Goal: Task Accomplishment & Management: Manage account settings

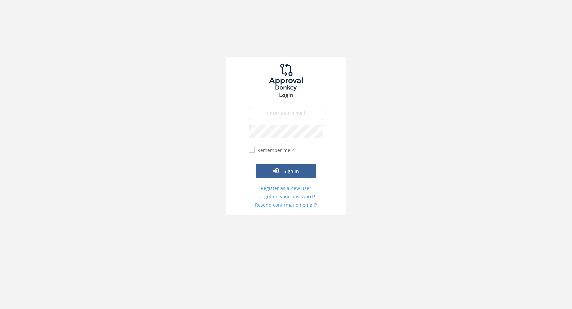
click at [312, 114] on input "email" at bounding box center [286, 113] width 74 height 13
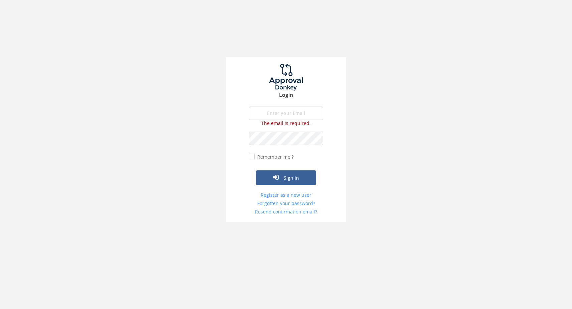
click at [278, 117] on input "email" at bounding box center [286, 113] width 74 height 13
click at [297, 116] on input "email" at bounding box center [286, 113] width 74 height 13
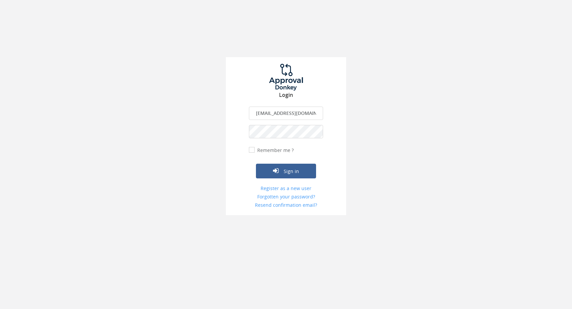
type input "[EMAIL_ADDRESS][DOMAIN_NAME]"
click at [286, 171] on button "Sign in" at bounding box center [286, 171] width 60 height 15
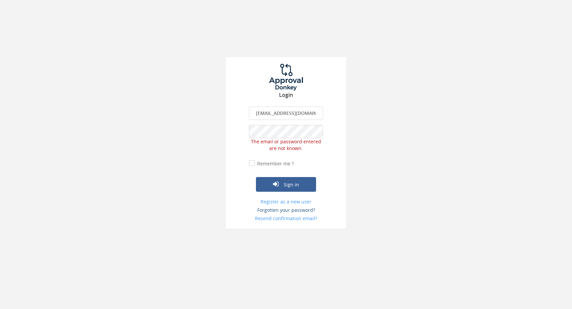
click at [283, 211] on link "Forgotten your password?" at bounding box center [286, 210] width 74 height 7
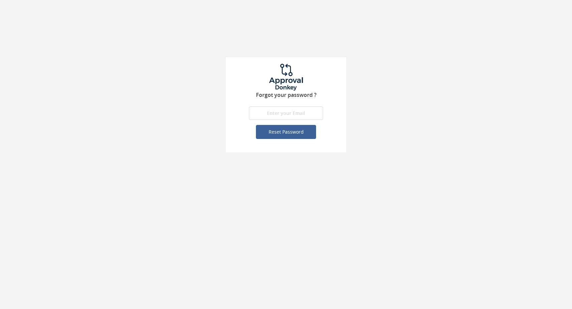
click at [288, 114] on input "email" at bounding box center [286, 113] width 74 height 13
type input "[EMAIL_ADDRESS][DOMAIN_NAME]"
click at [286, 132] on button "Reset Password" at bounding box center [286, 132] width 60 height 14
click at [271, 133] on button "Reset Password" at bounding box center [286, 132] width 60 height 14
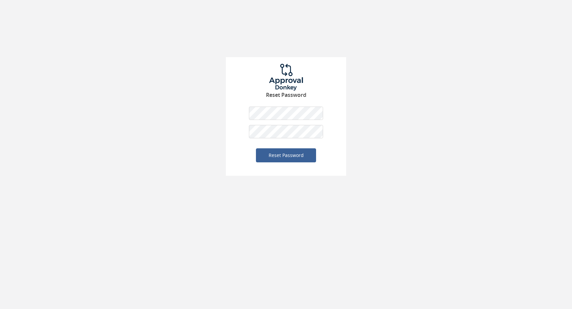
click at [286, 155] on button "Reset Password" at bounding box center [286, 155] width 60 height 14
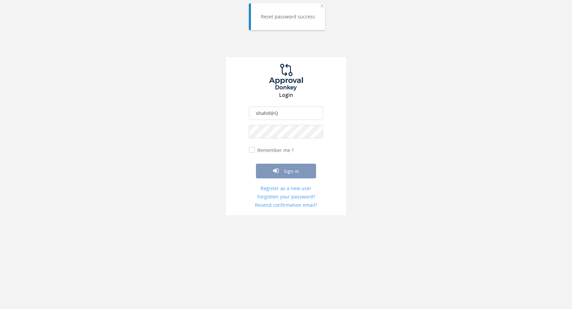
click at [279, 116] on input "shahd@Q" at bounding box center [286, 113] width 74 height 13
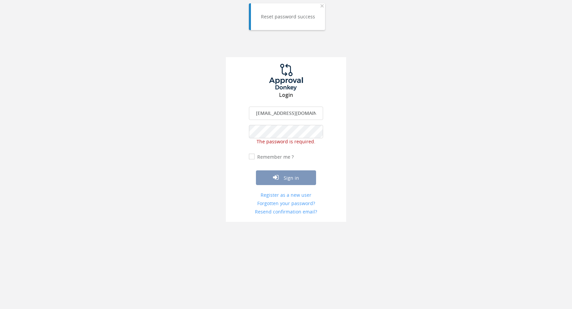
type input "[EMAIL_ADDRESS][DOMAIN_NAME]"
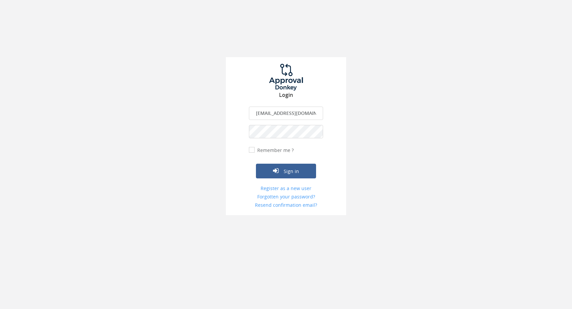
click at [286, 171] on button "Sign in" at bounding box center [286, 171] width 60 height 15
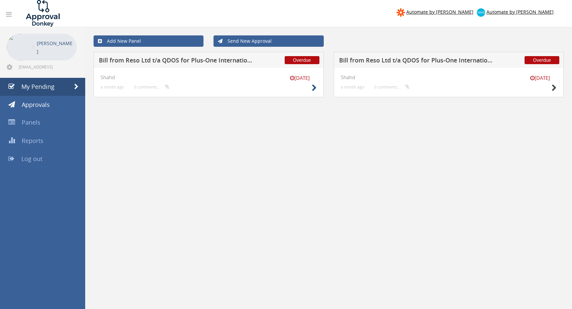
click at [312, 91] on icon at bounding box center [314, 87] width 5 height 7
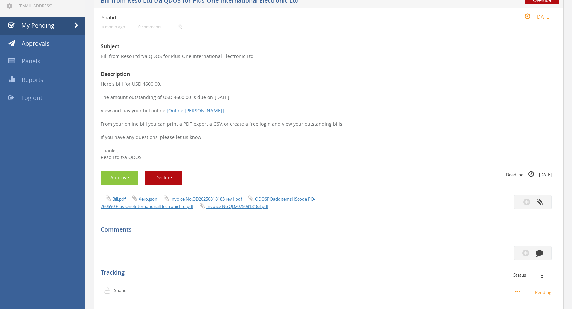
scroll to position [82, 0]
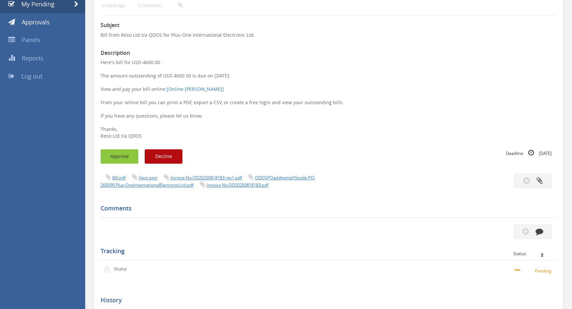
click at [128, 155] on button "Approve" at bounding box center [120, 156] width 38 height 14
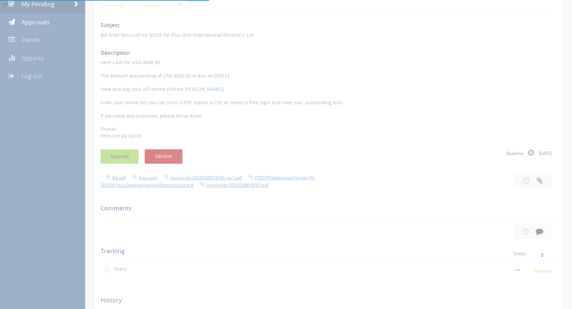
scroll to position [27, 0]
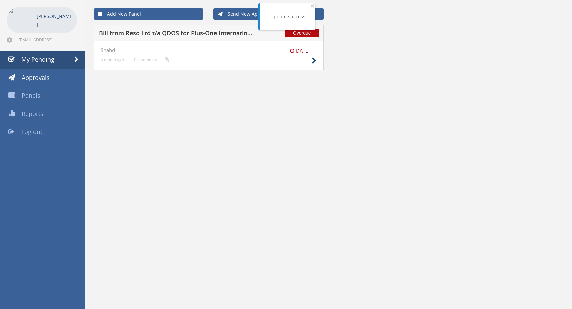
click at [314, 61] on icon at bounding box center [314, 60] width 5 height 7
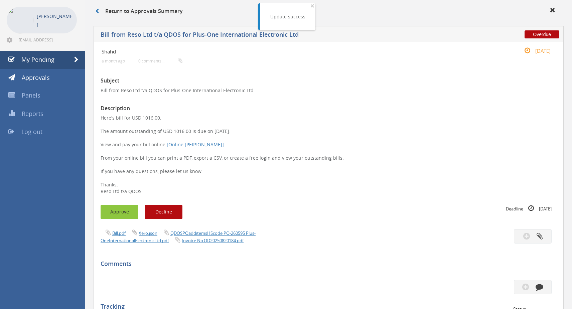
click at [118, 213] on button "Approve" at bounding box center [120, 212] width 38 height 14
